Goal: Find specific page/section: Find specific page/section

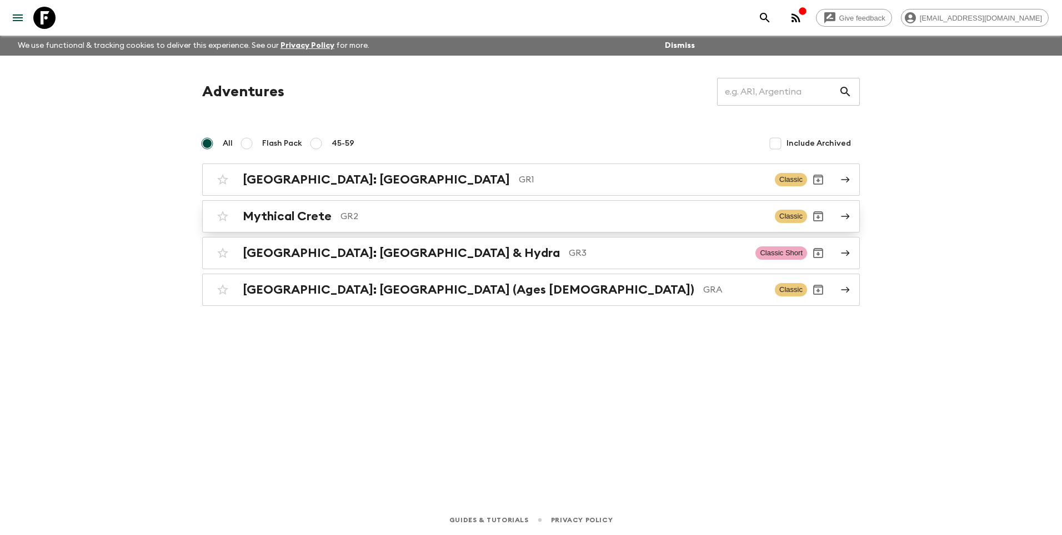
click at [333, 218] on div "Mythical Crete GR2" at bounding box center [504, 216] width 523 height 14
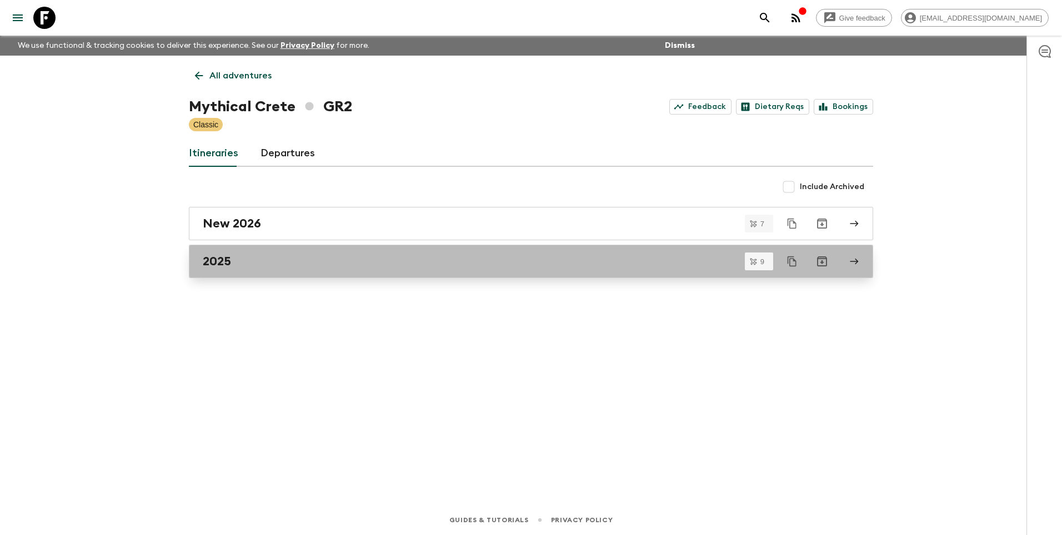
click at [235, 267] on div "2025" at bounding box center [521, 261] width 636 height 14
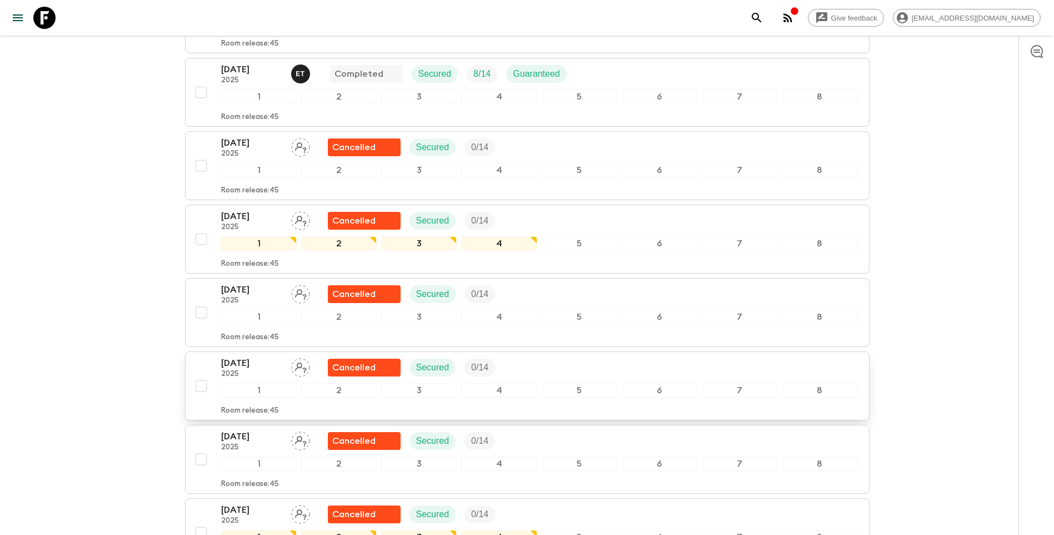
scroll to position [459, 0]
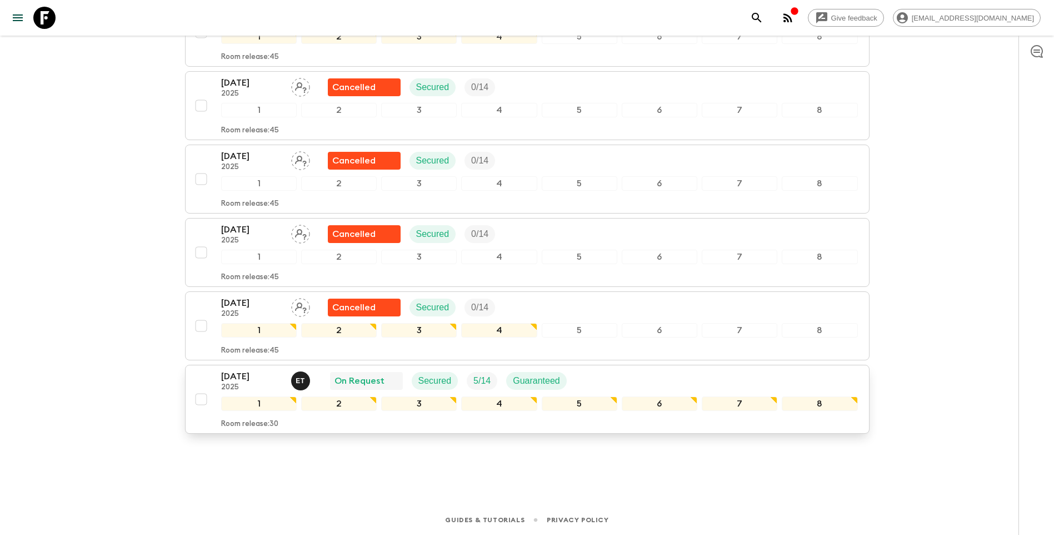
click at [241, 367] on button "[DATE] 2025 E T On Request Secured 5 / 14 Guaranteed 1 2 3 4 5 6 7 8 Room relea…" at bounding box center [527, 398] width 685 height 69
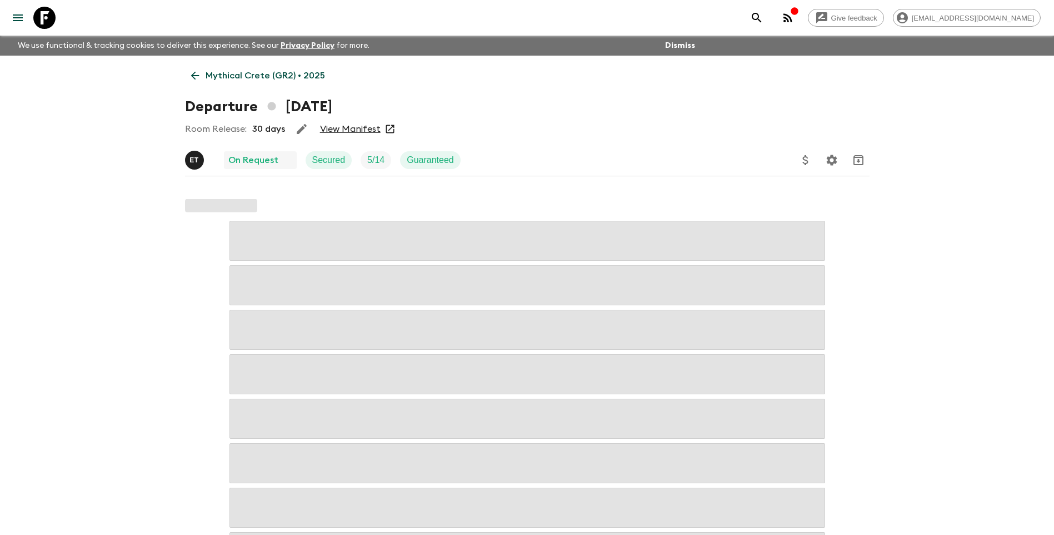
click at [356, 129] on link "View Manifest" at bounding box center [350, 128] width 61 height 11
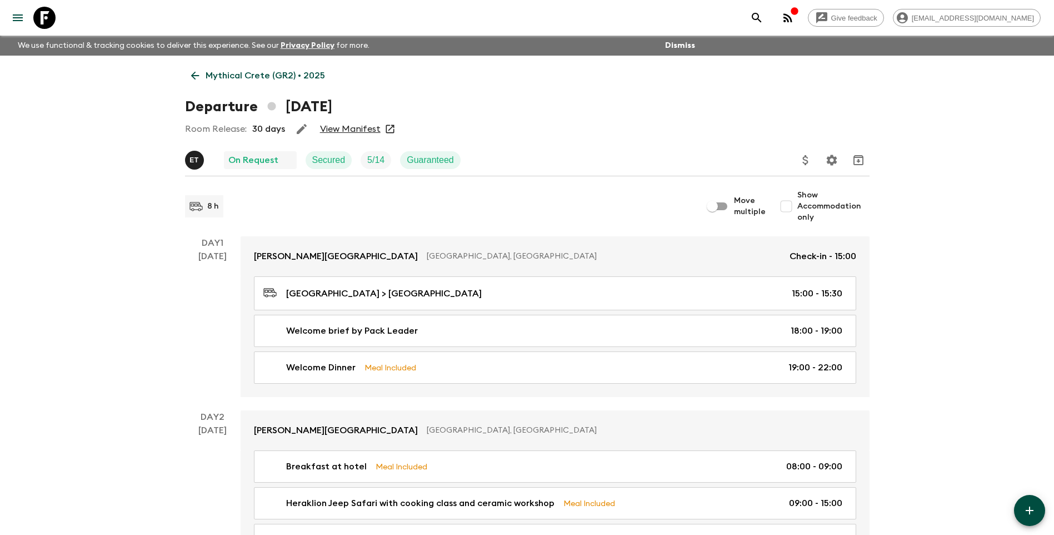
click at [218, 69] on p "Mythical Crete (GR2) • 2025" at bounding box center [265, 75] width 119 height 13
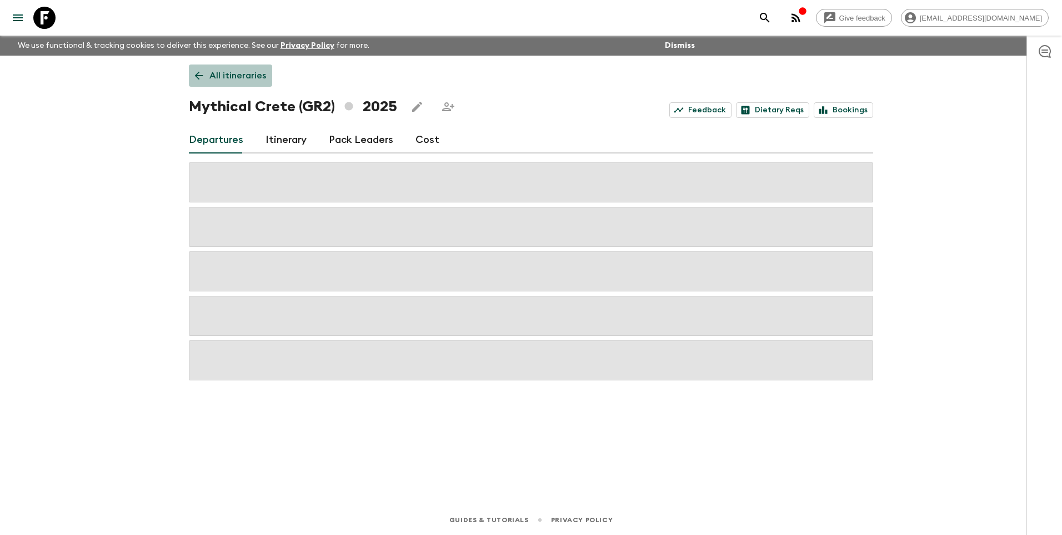
click at [218, 69] on p "All itineraries" at bounding box center [237, 75] width 57 height 13
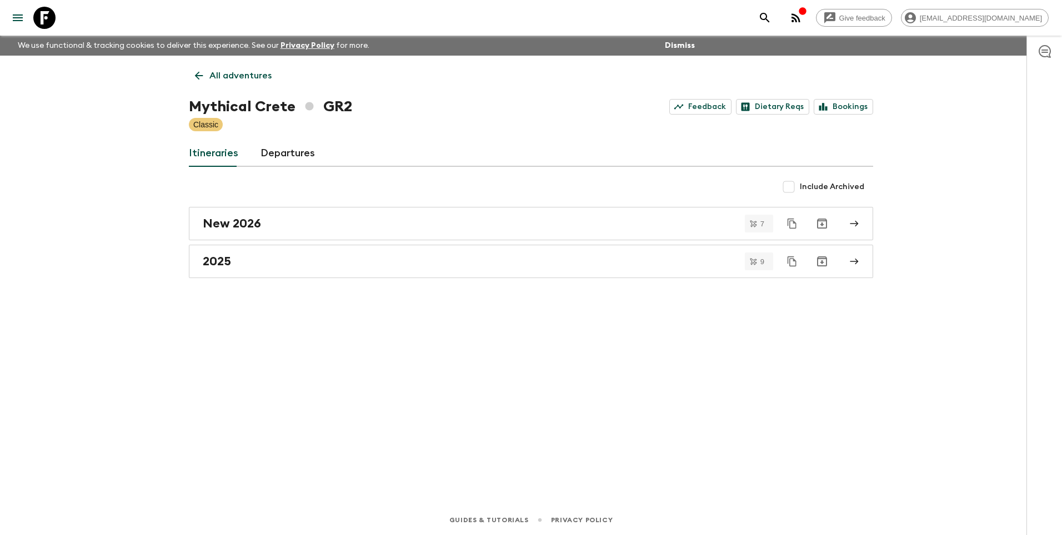
click at [243, 79] on p "All adventures" at bounding box center [240, 75] width 62 height 13
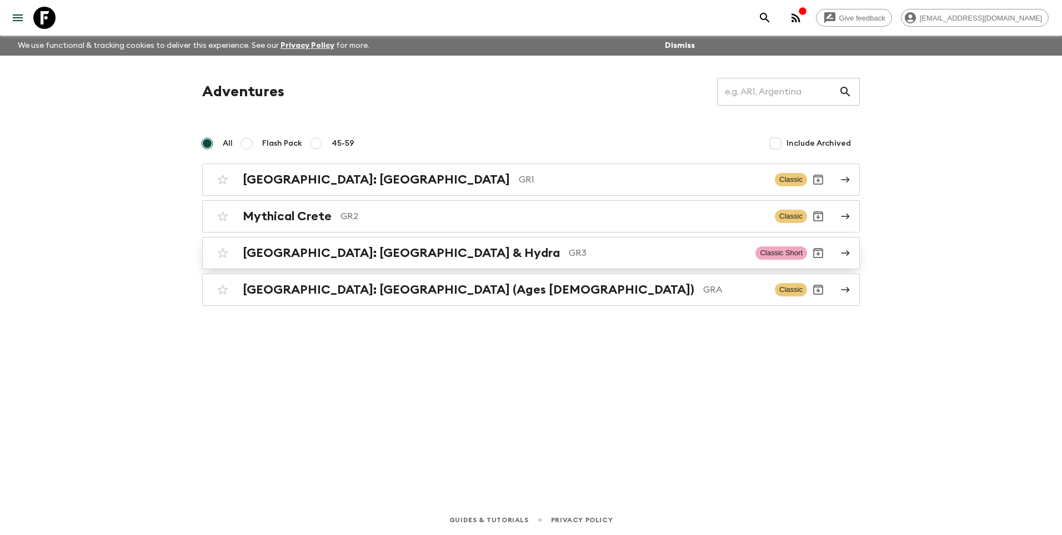
click at [338, 254] on h2 "[GEOGRAPHIC_DATA]: [GEOGRAPHIC_DATA] & Hydra" at bounding box center [401, 253] width 317 height 14
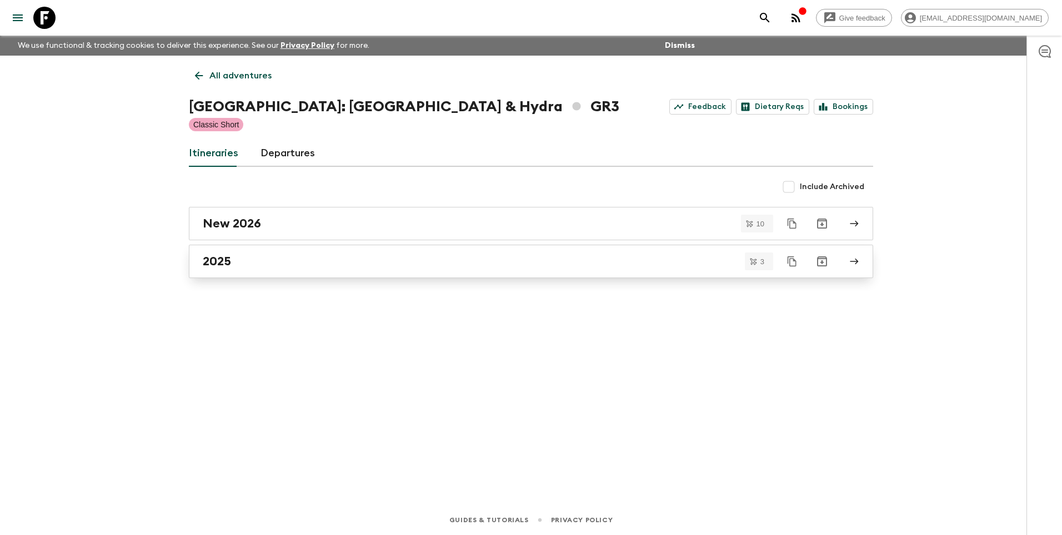
click at [215, 264] on h2 "2025" at bounding box center [217, 261] width 28 height 14
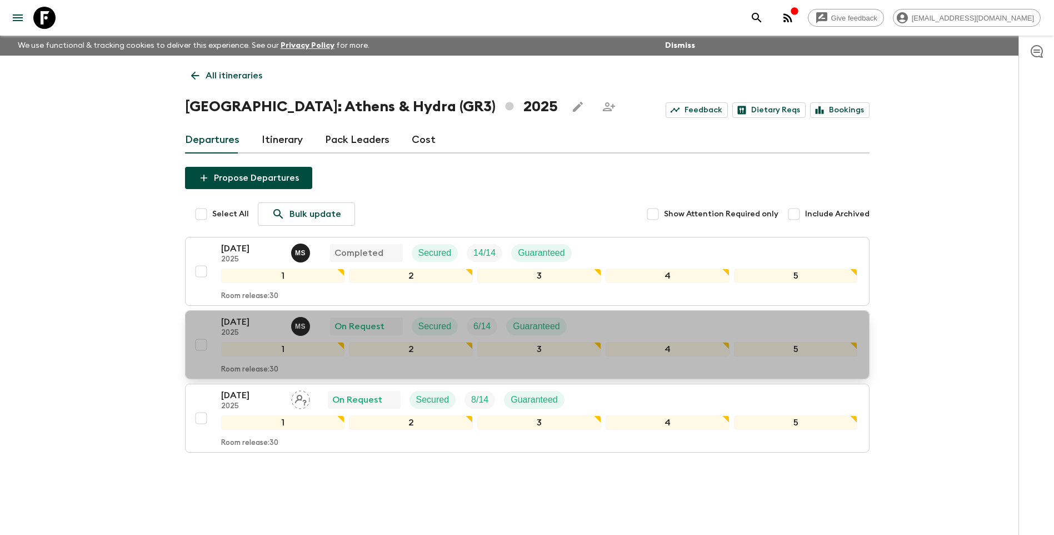
click at [237, 319] on p "[DATE]" at bounding box center [251, 321] width 61 height 13
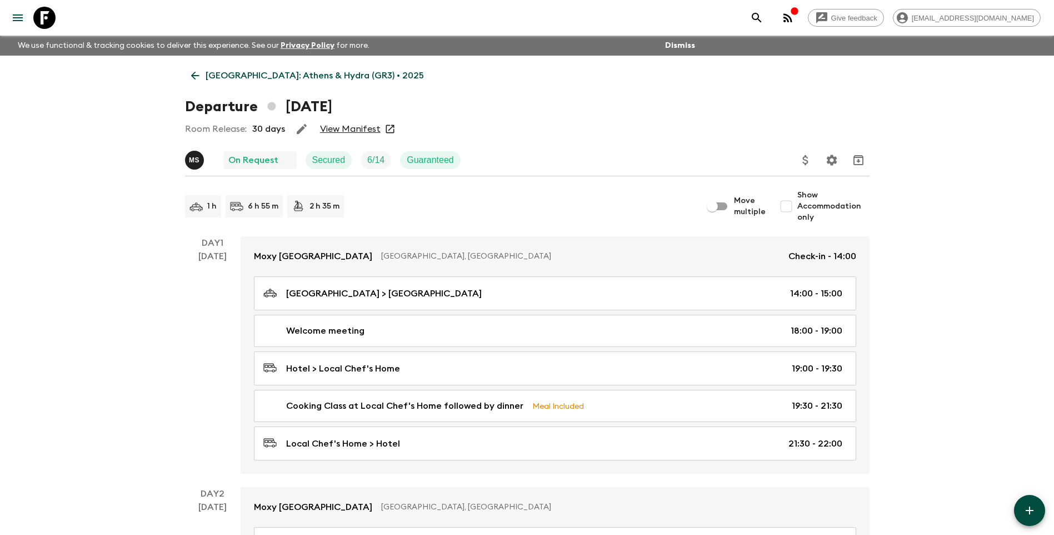
click at [335, 131] on link "View Manifest" at bounding box center [350, 128] width 61 height 11
click at [246, 82] on link "[GEOGRAPHIC_DATA]: Athens & Hydra (GR3) • 2025" at bounding box center [307, 75] width 245 height 22
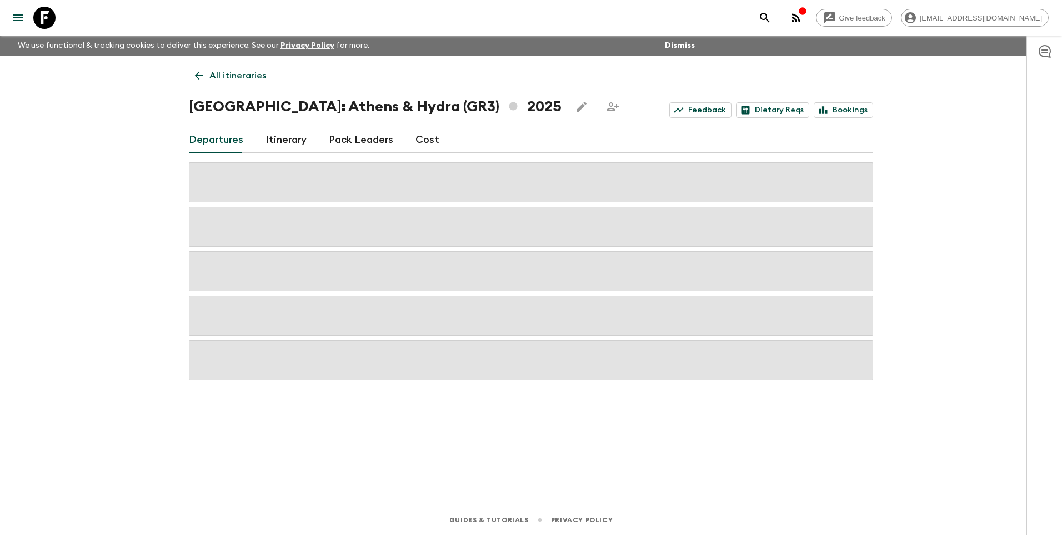
click at [246, 82] on link "All itineraries" at bounding box center [230, 75] width 83 height 22
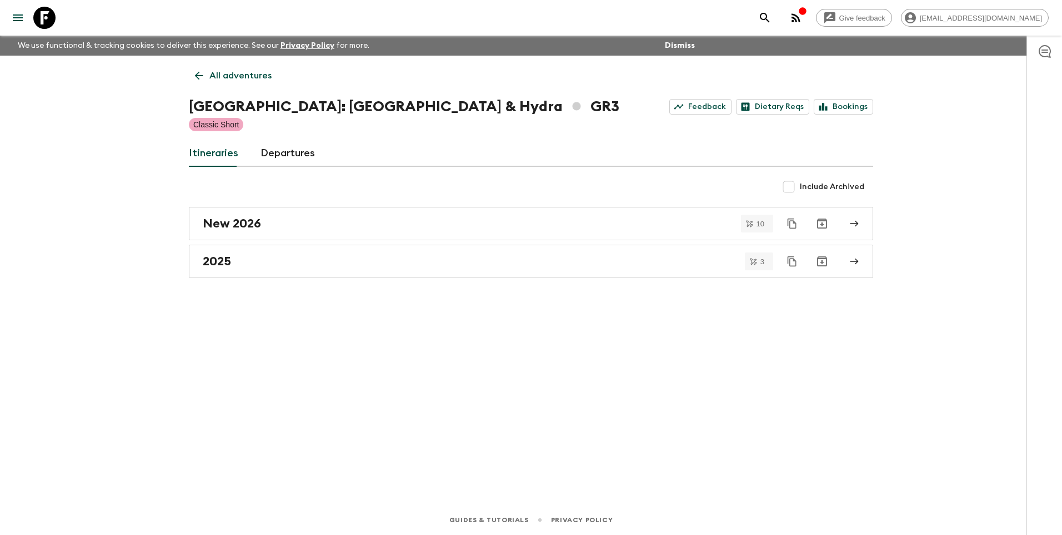
click at [246, 82] on link "All adventures" at bounding box center [233, 75] width 89 height 22
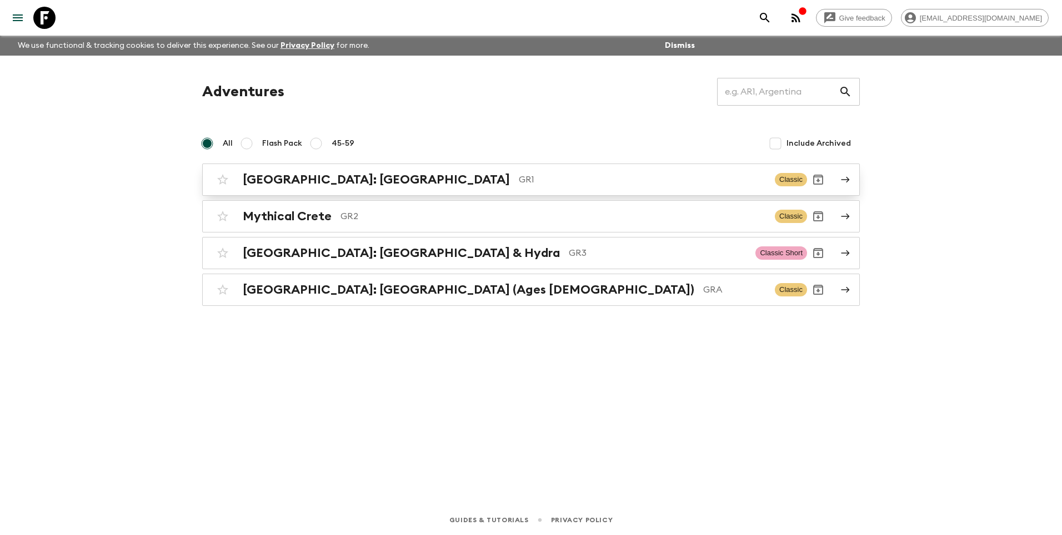
click at [333, 168] on div "[GEOGRAPHIC_DATA]: [GEOGRAPHIC_DATA] & the Islands GR1 Classic" at bounding box center [510, 179] width 596 height 22
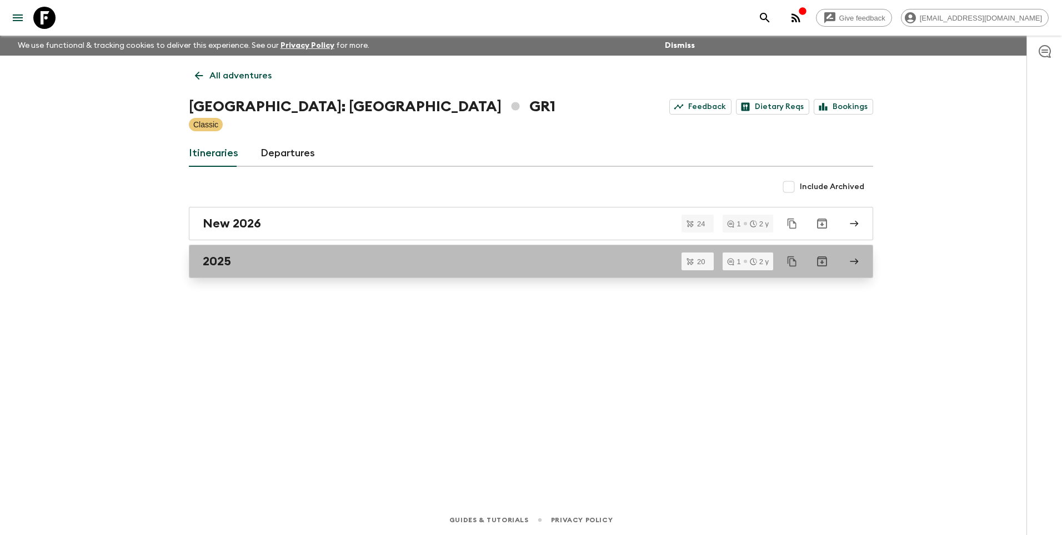
click at [249, 270] on link "2025" at bounding box center [531, 260] width 685 height 33
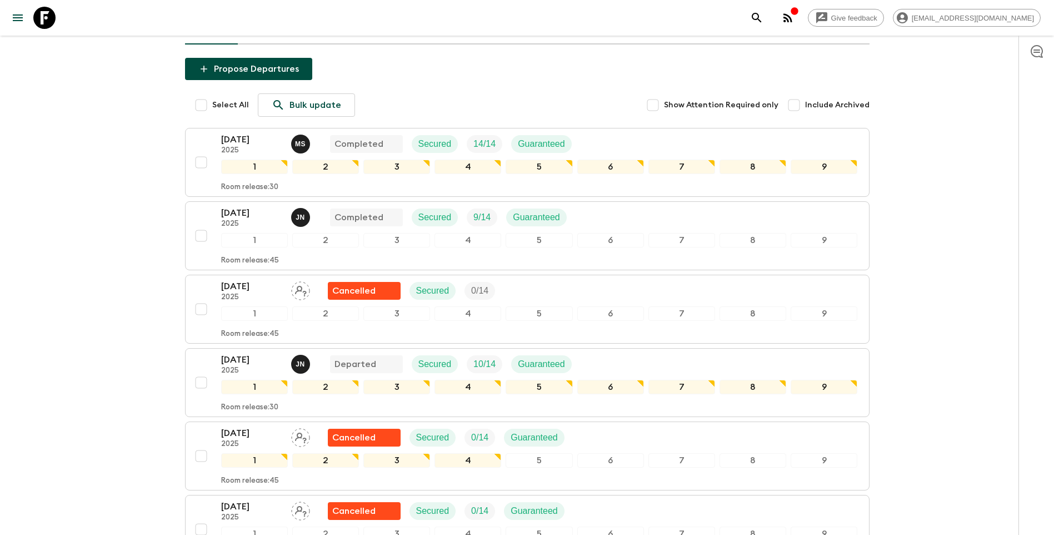
scroll to position [389, 0]
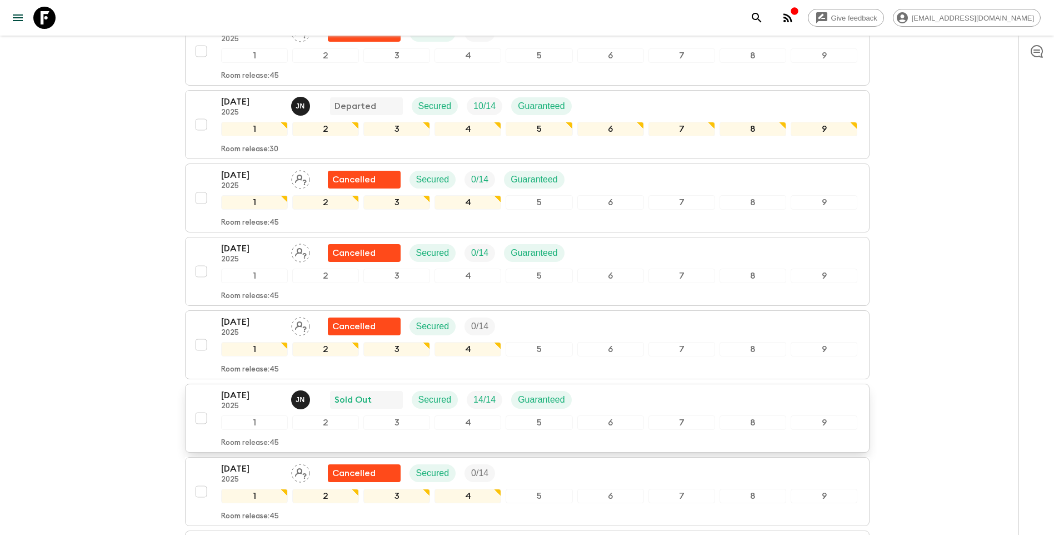
click at [241, 388] on p "[DATE]" at bounding box center [251, 394] width 61 height 13
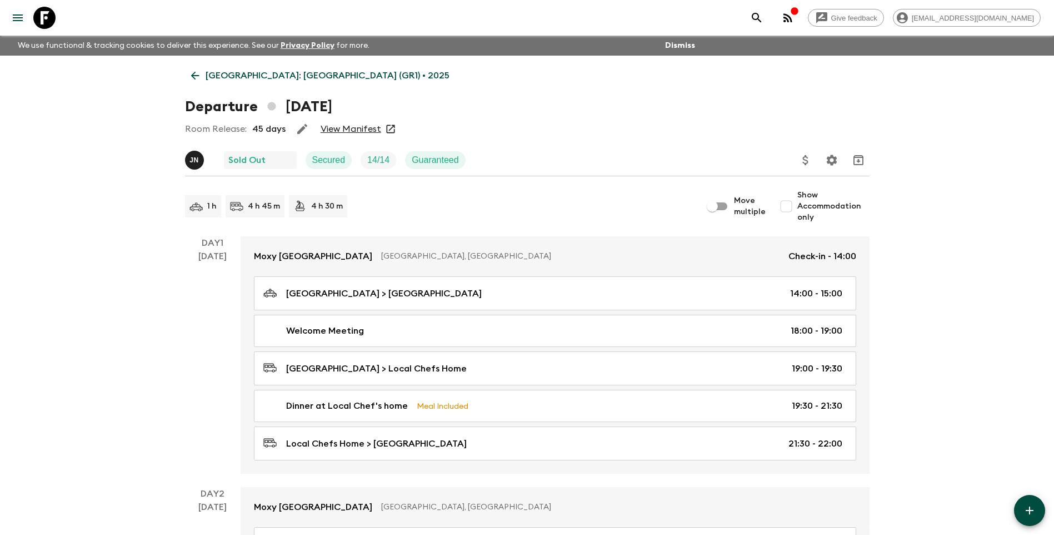
click at [347, 128] on link "View Manifest" at bounding box center [351, 128] width 61 height 11
